Goal: Task Accomplishment & Management: Manage account settings

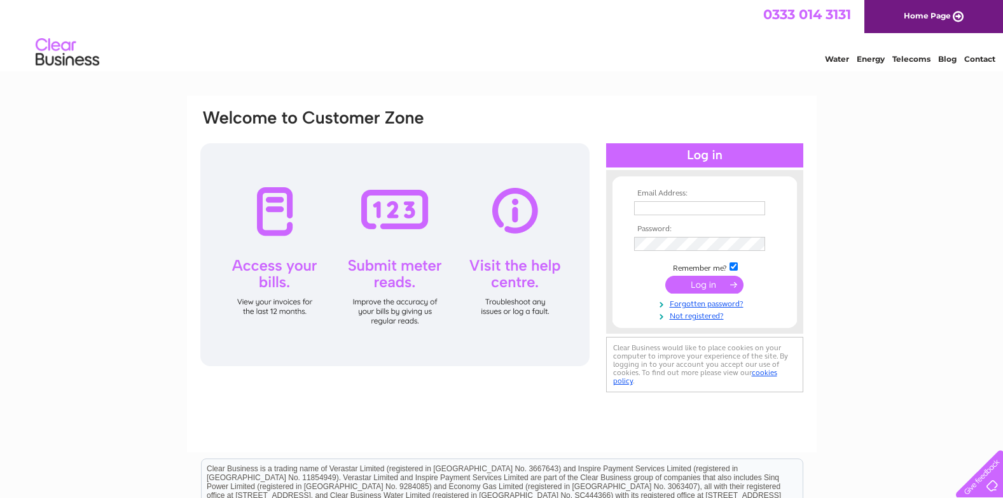
type input "flooring@jamesbarclays.co.uk"
click at [699, 283] on input "submit" at bounding box center [704, 284] width 78 height 18
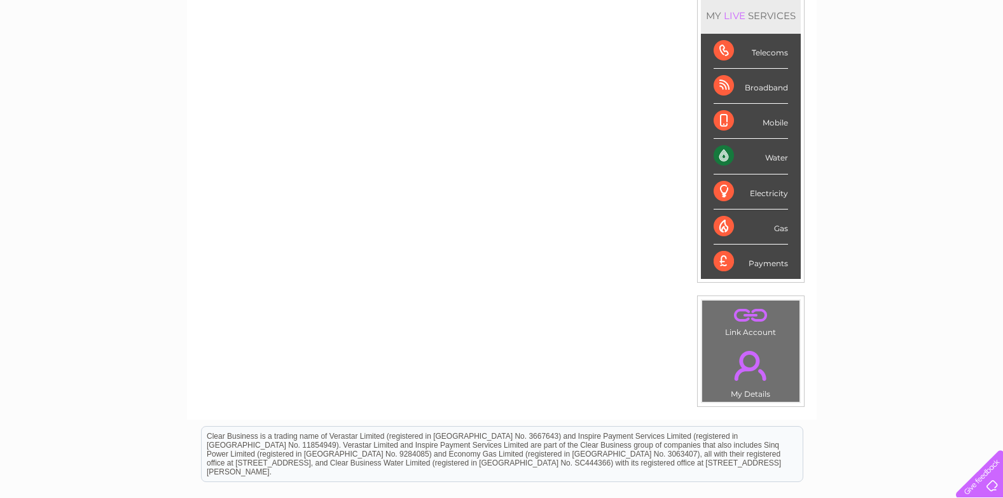
scroll to position [191, 0]
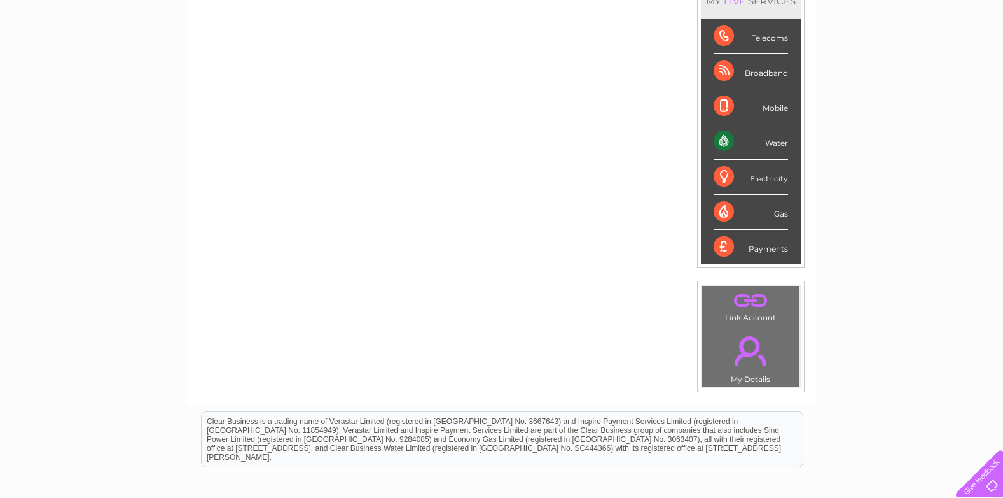
click at [759, 143] on div "Water" at bounding box center [751, 141] width 74 height 35
click at [777, 140] on div "Water" at bounding box center [751, 141] width 74 height 35
click at [776, 145] on div "Water" at bounding box center [751, 141] width 74 height 35
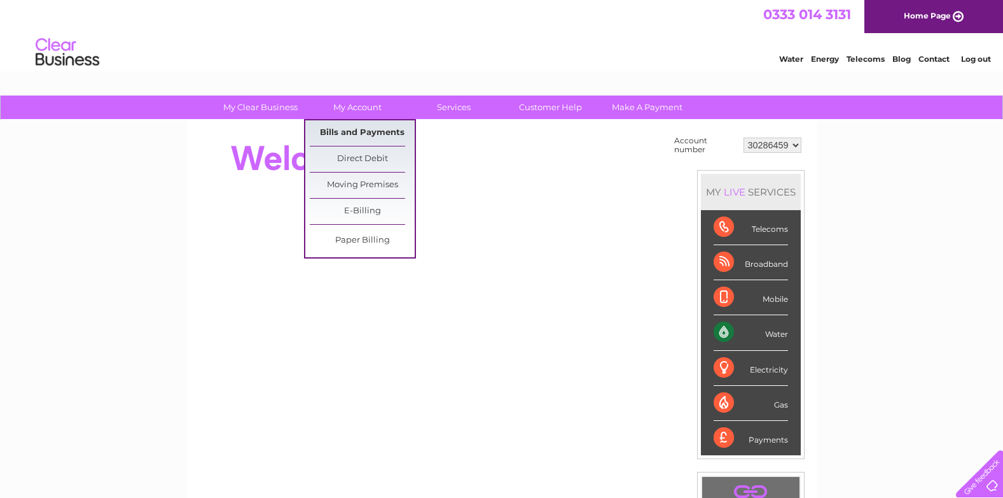
click at [359, 136] on link "Bills and Payments" at bounding box center [362, 132] width 105 height 25
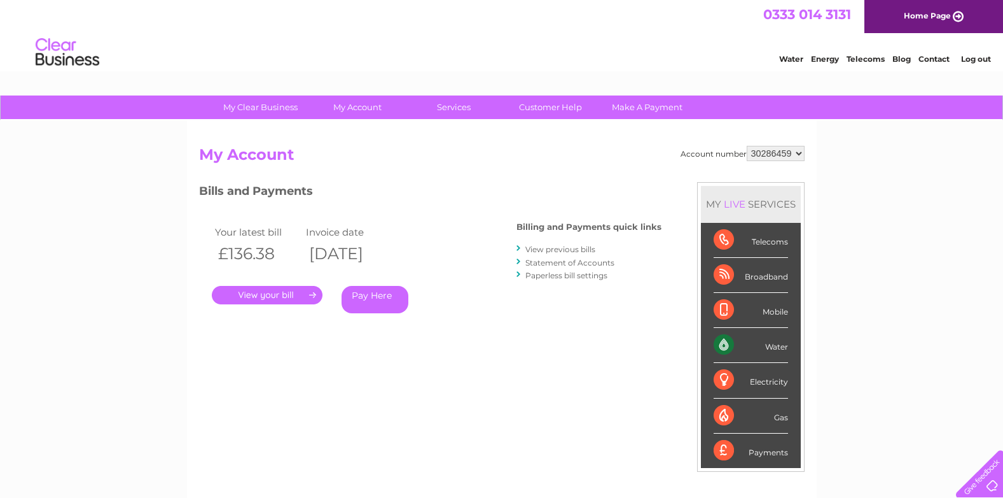
click at [289, 295] on link "." at bounding box center [267, 295] width 111 height 18
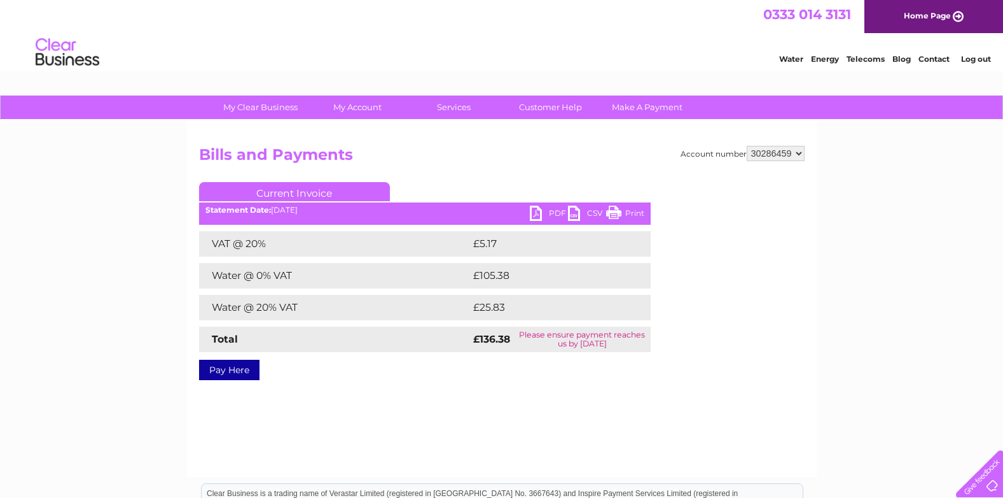
click at [544, 217] on link "PDF" at bounding box center [549, 214] width 38 height 18
